Goal: Transaction & Acquisition: Purchase product/service

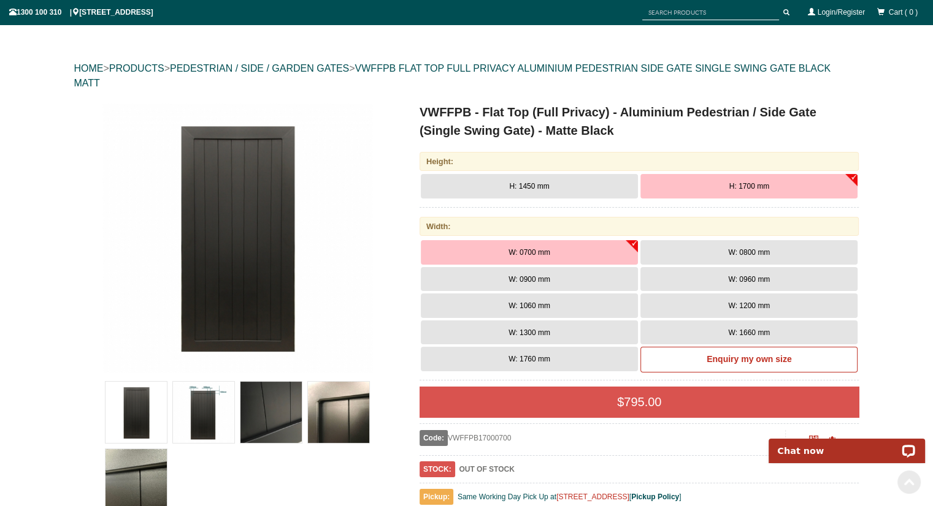
scroll to position [105, 0]
click at [570, 177] on button "H: 1450 mm" at bounding box center [529, 187] width 217 height 25
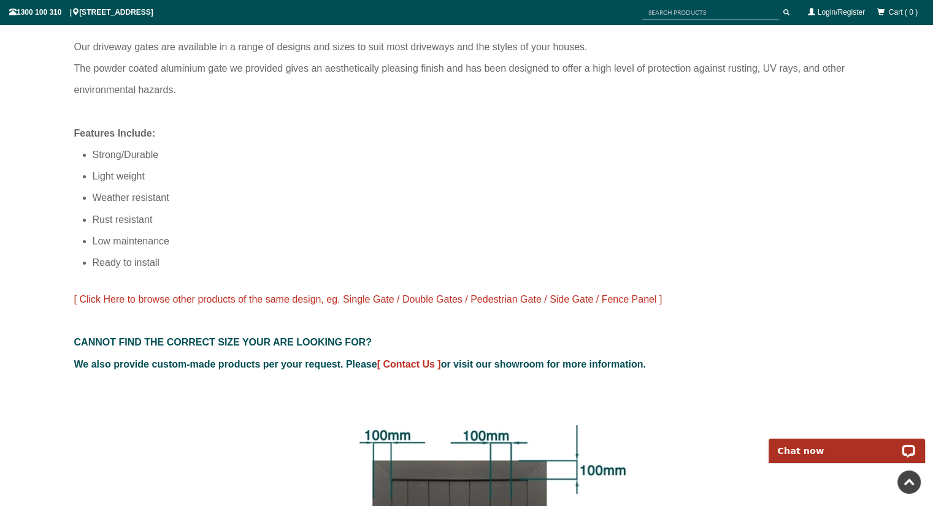
scroll to position [0, 0]
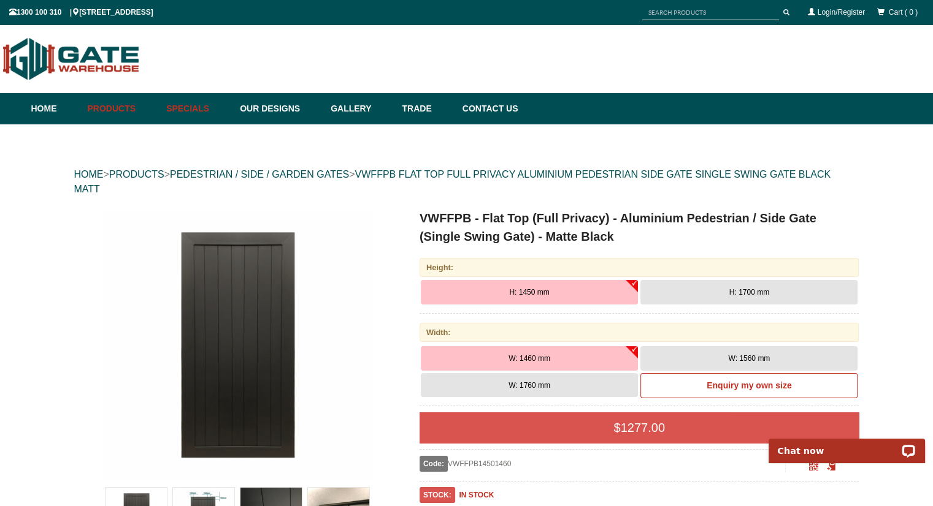
click at [186, 106] on link "Specials" at bounding box center [197, 108] width 74 height 31
